Goal: Information Seeking & Learning: Learn about a topic

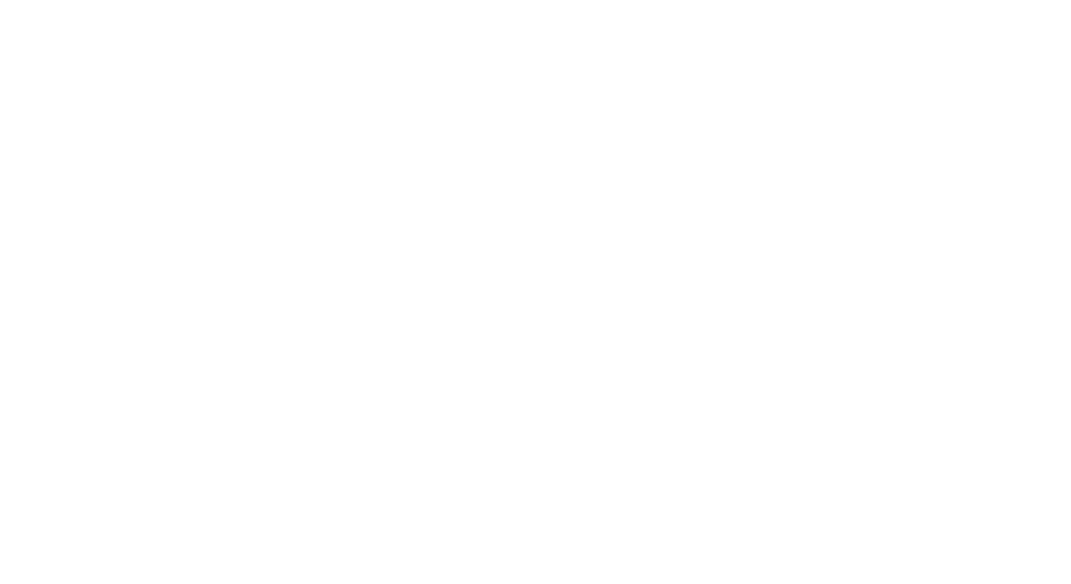
click at [320, 134] on icon at bounding box center [353, 358] width 707 height 683
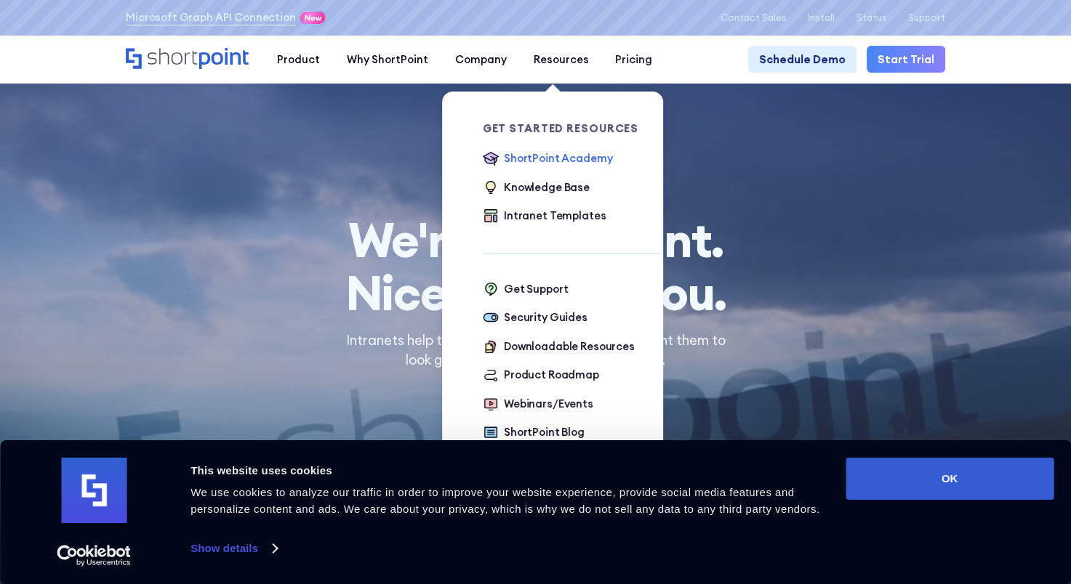
click at [518, 156] on div "ShortPoint Academy" at bounding box center [558, 158] width 108 height 16
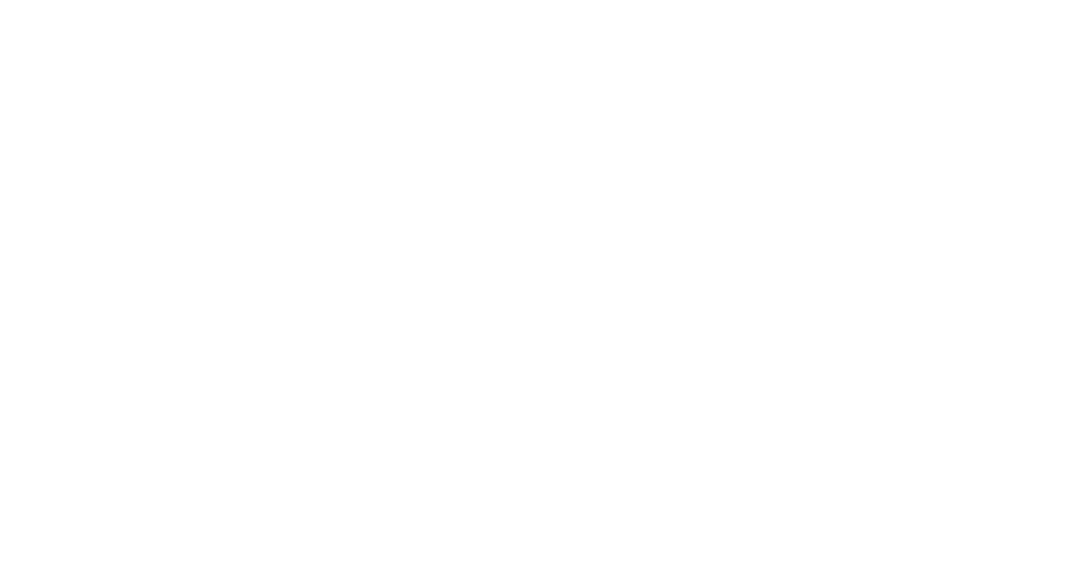
scroll to position [1, 0]
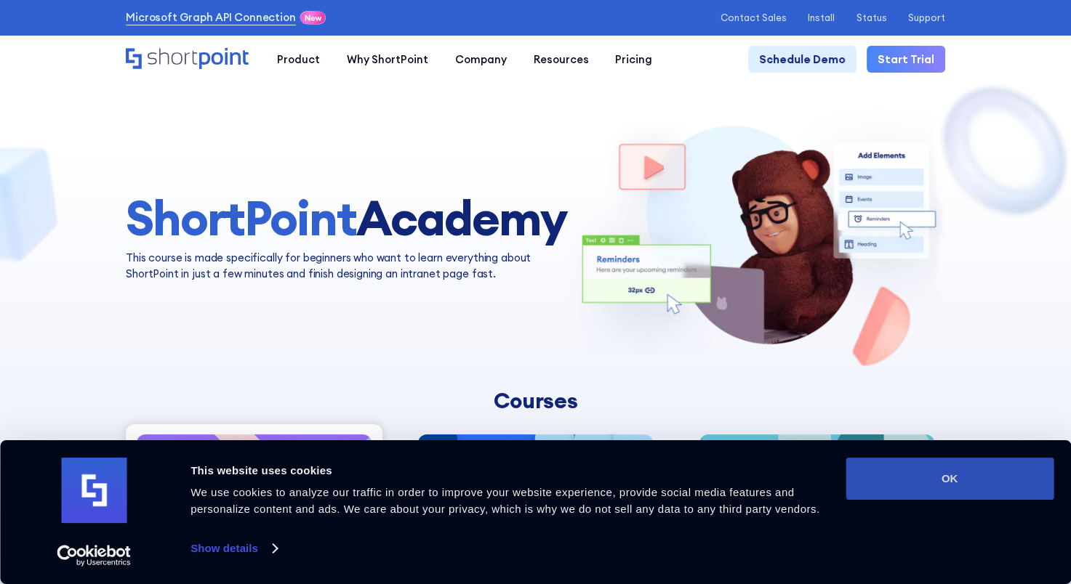
click at [902, 488] on button "OK" at bounding box center [949, 479] width 208 height 42
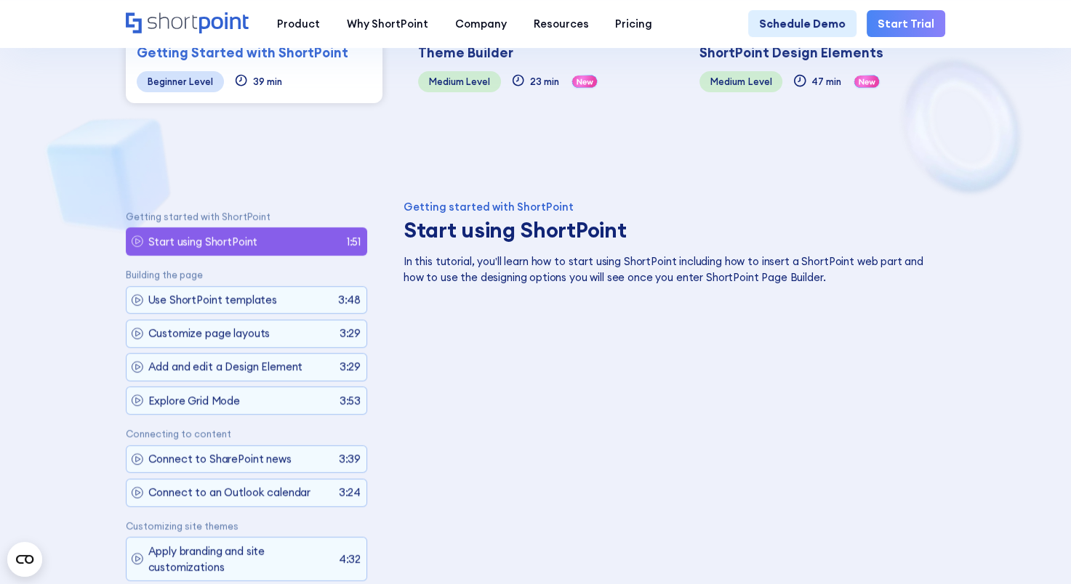
scroll to position [619, 0]
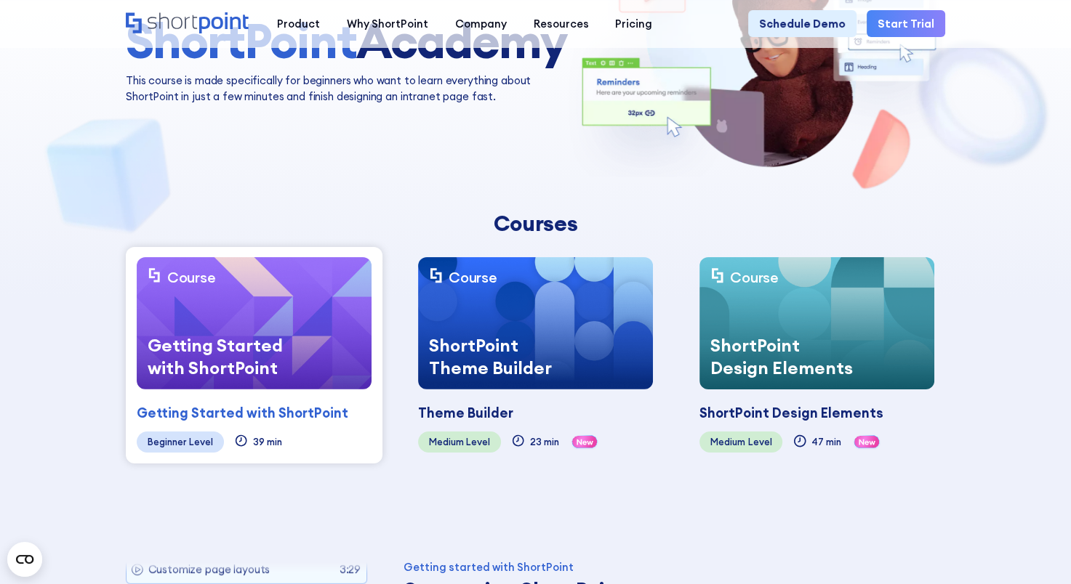
scroll to position [0, 0]
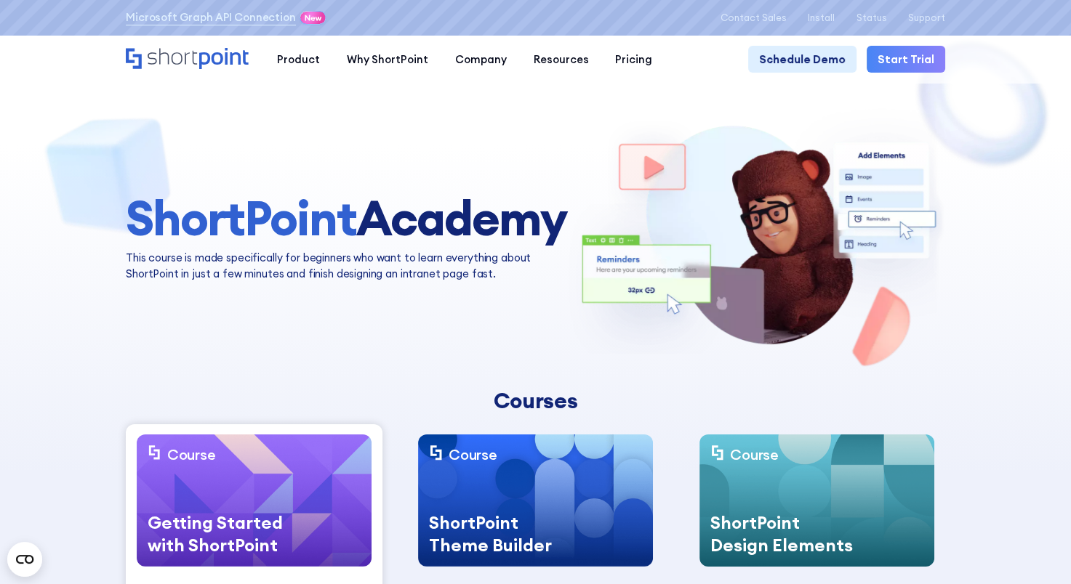
click at [495, 494] on img at bounding box center [535, 501] width 235 height 132
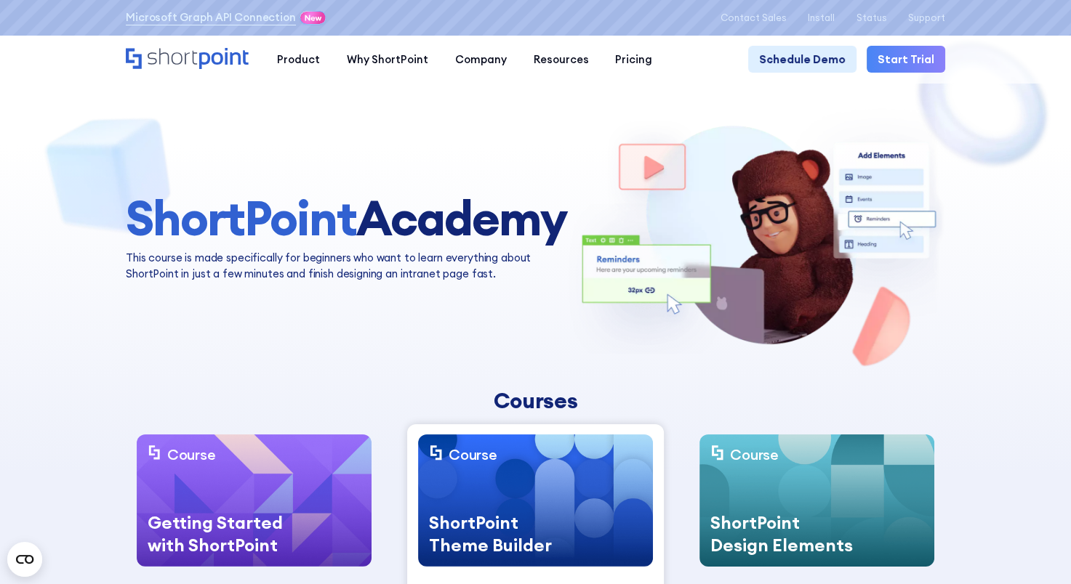
click at [514, 459] on img at bounding box center [535, 501] width 235 height 132
click at [470, 492] on img at bounding box center [535, 501] width 235 height 132
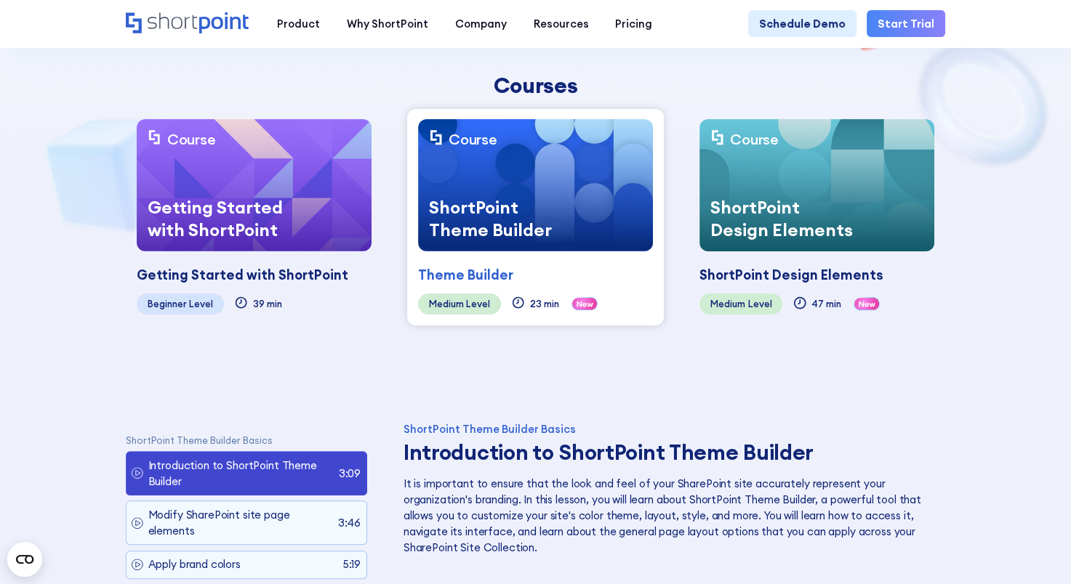
scroll to position [317, 0]
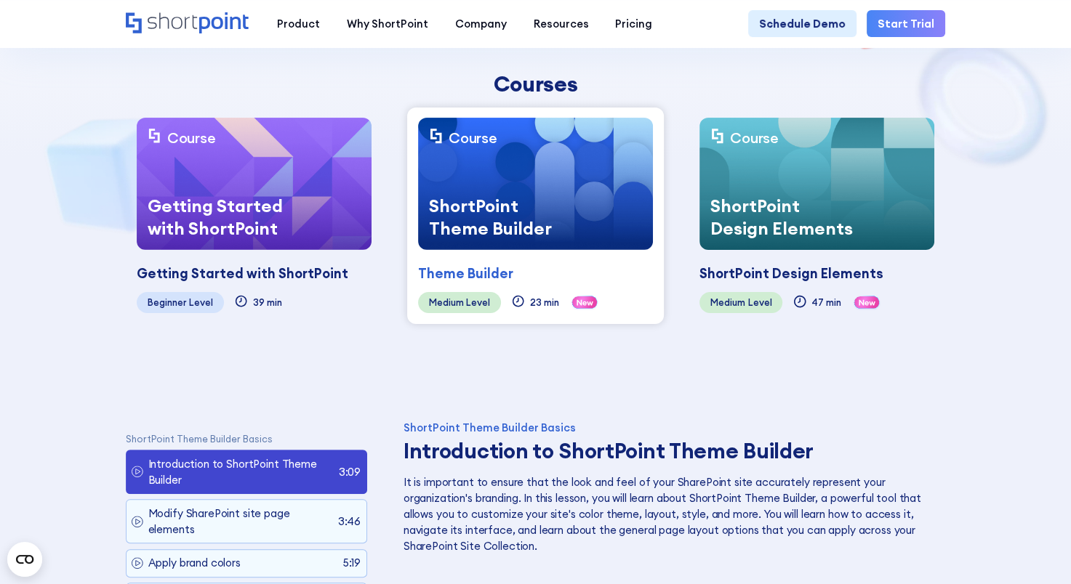
click at [299, 232] on div "Getting Started with ShortPoint" at bounding box center [221, 217] width 169 height 67
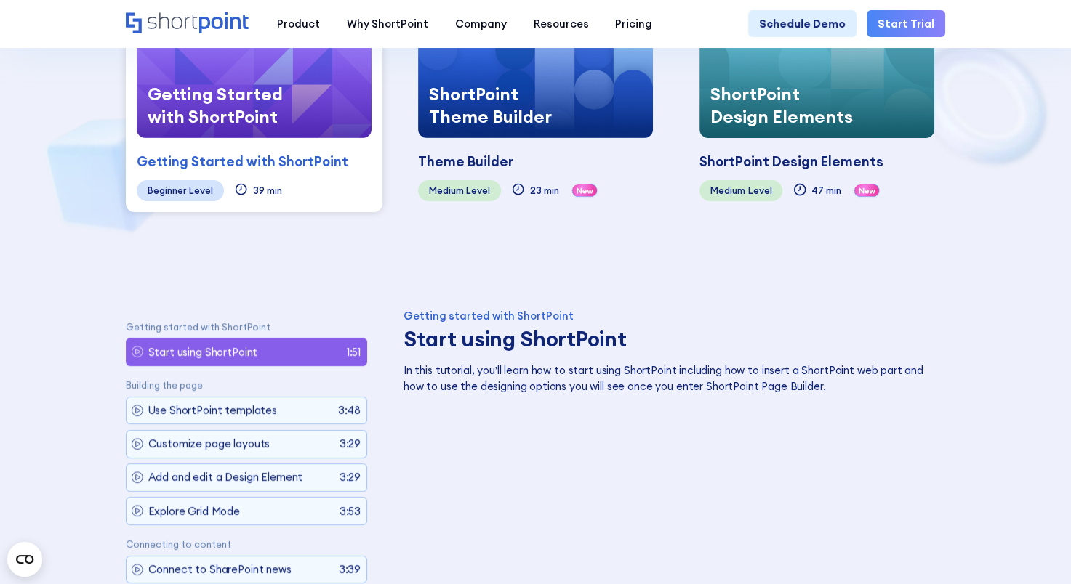
scroll to position [427, 0]
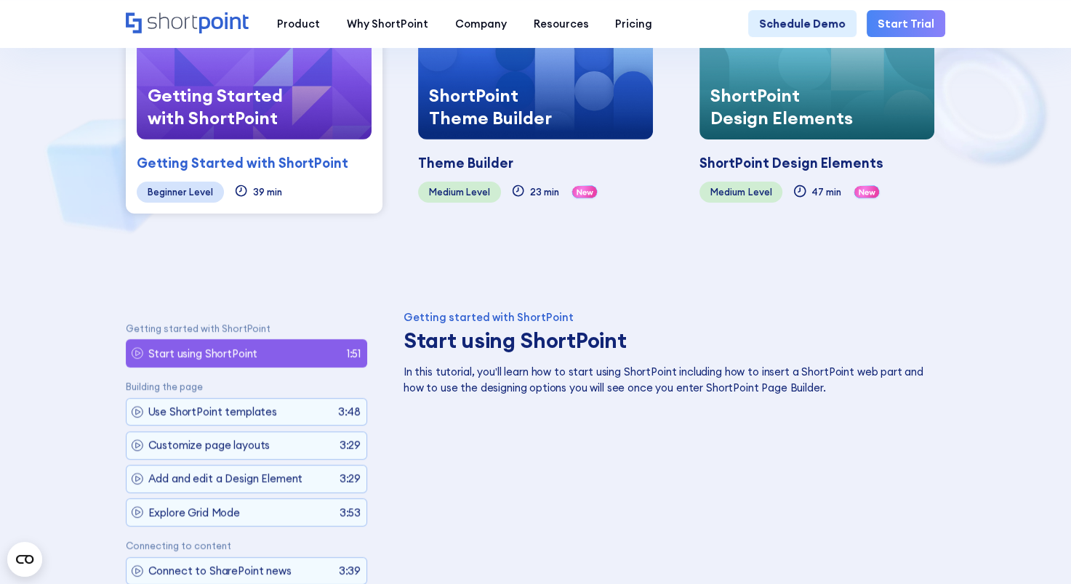
drag, startPoint x: 299, startPoint y: 232, endPoint x: 607, endPoint y: 294, distance: 313.8
click at [539, 320] on div "Getting started with ShortPoint" at bounding box center [670, 318] width 534 height 11
click at [520, 349] on h3 "Start using ShortPoint" at bounding box center [670, 341] width 534 height 25
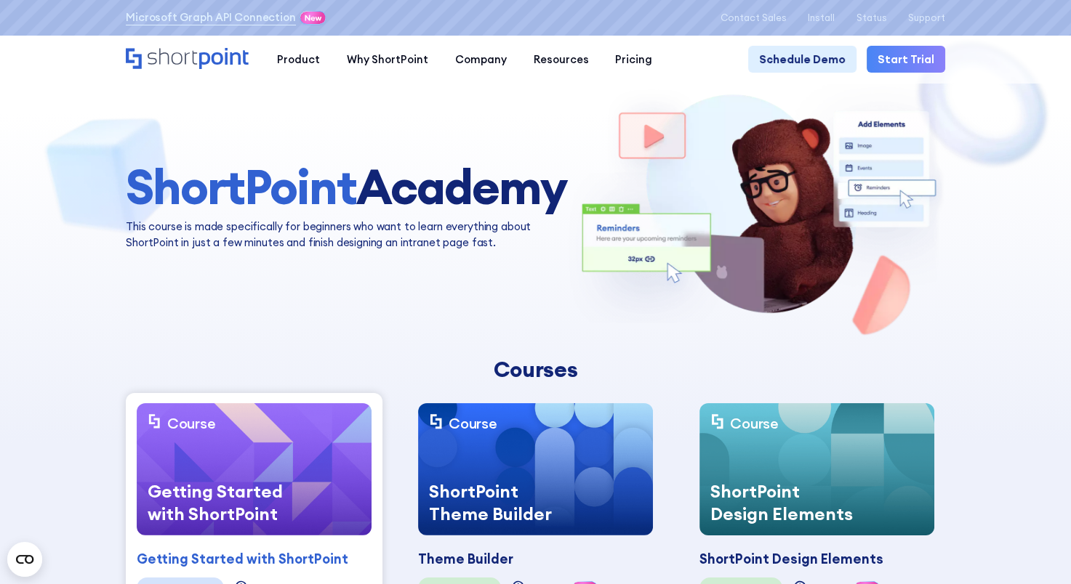
scroll to position [0, 0]
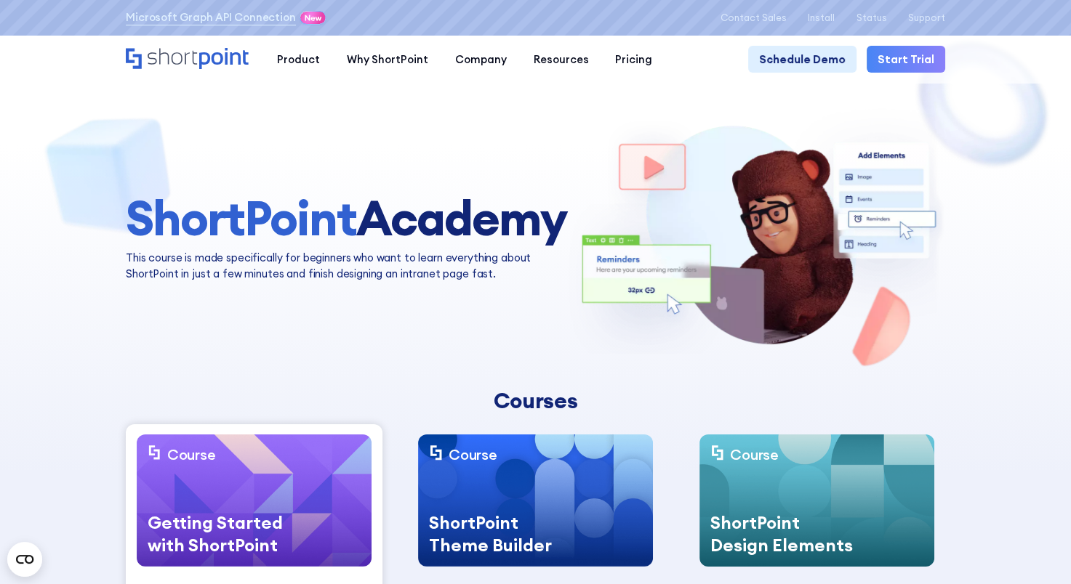
click at [669, 63] on nav "Product works with SharePoint Microsoft Teams SAP Explore Templates Elements In…" at bounding box center [604, 59] width 681 height 27
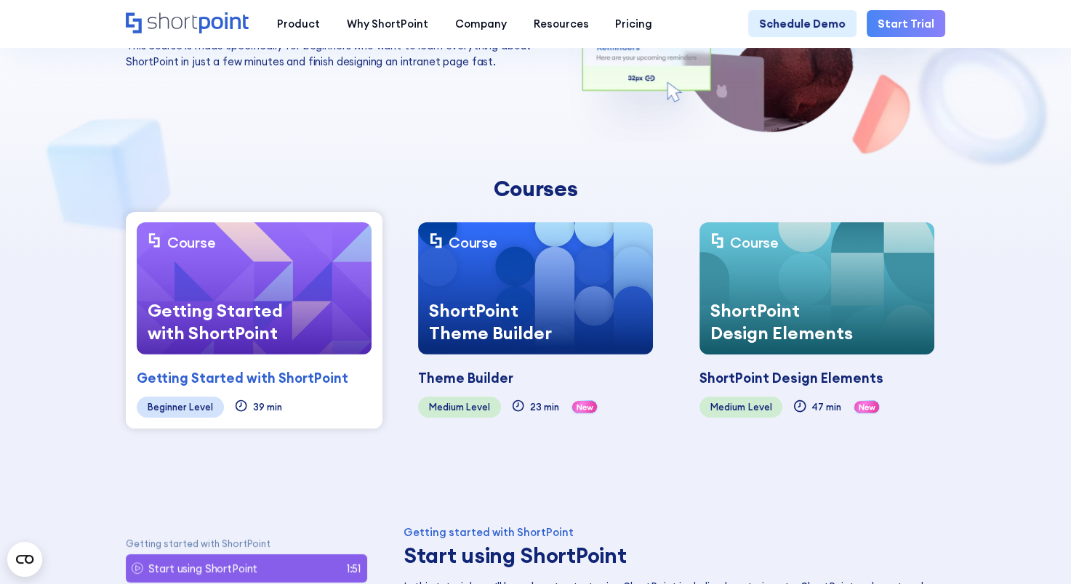
scroll to position [217, 0]
